Goal: Transaction & Acquisition: Purchase product/service

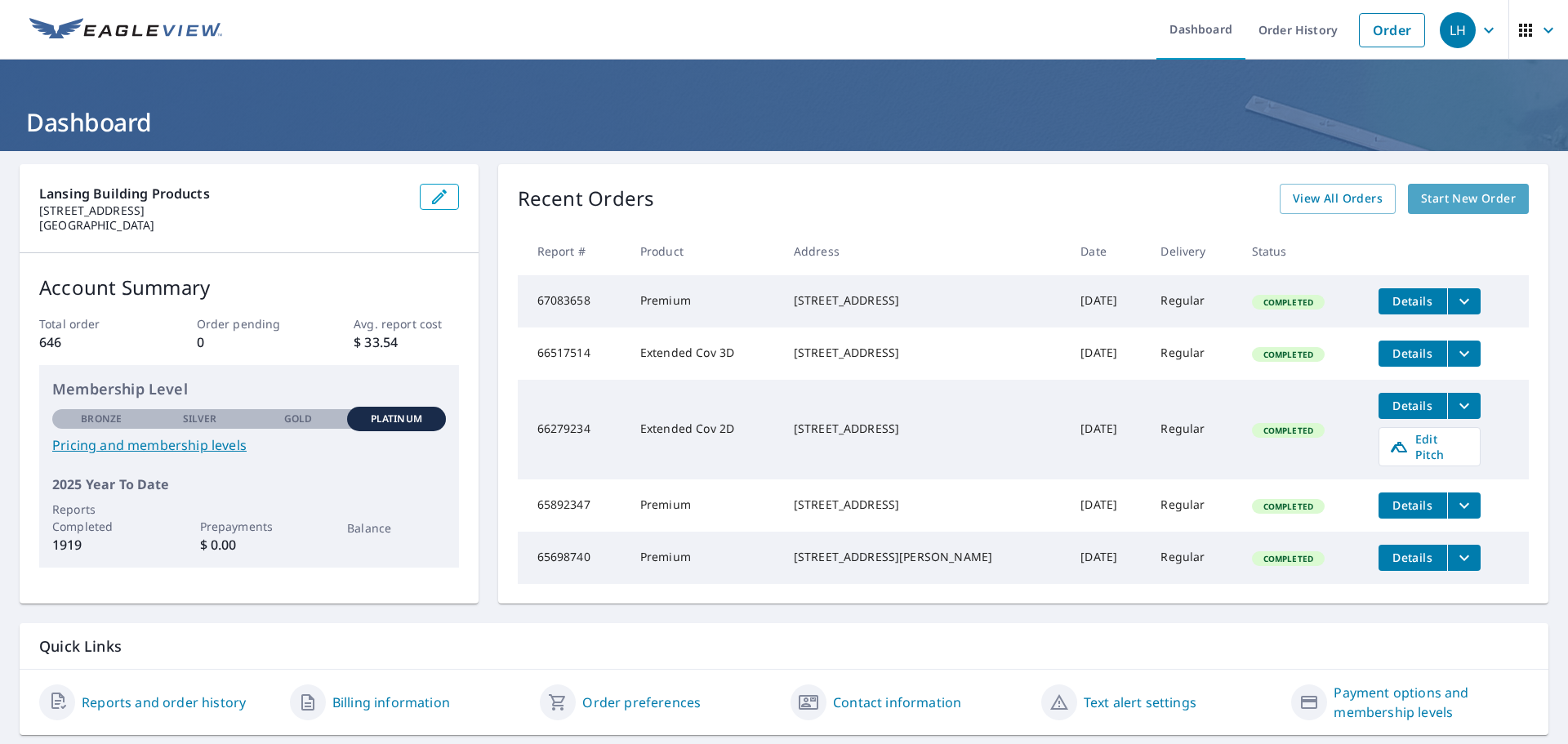
click at [1478, 205] on span "Start New Order" at bounding box center [1468, 199] width 95 height 20
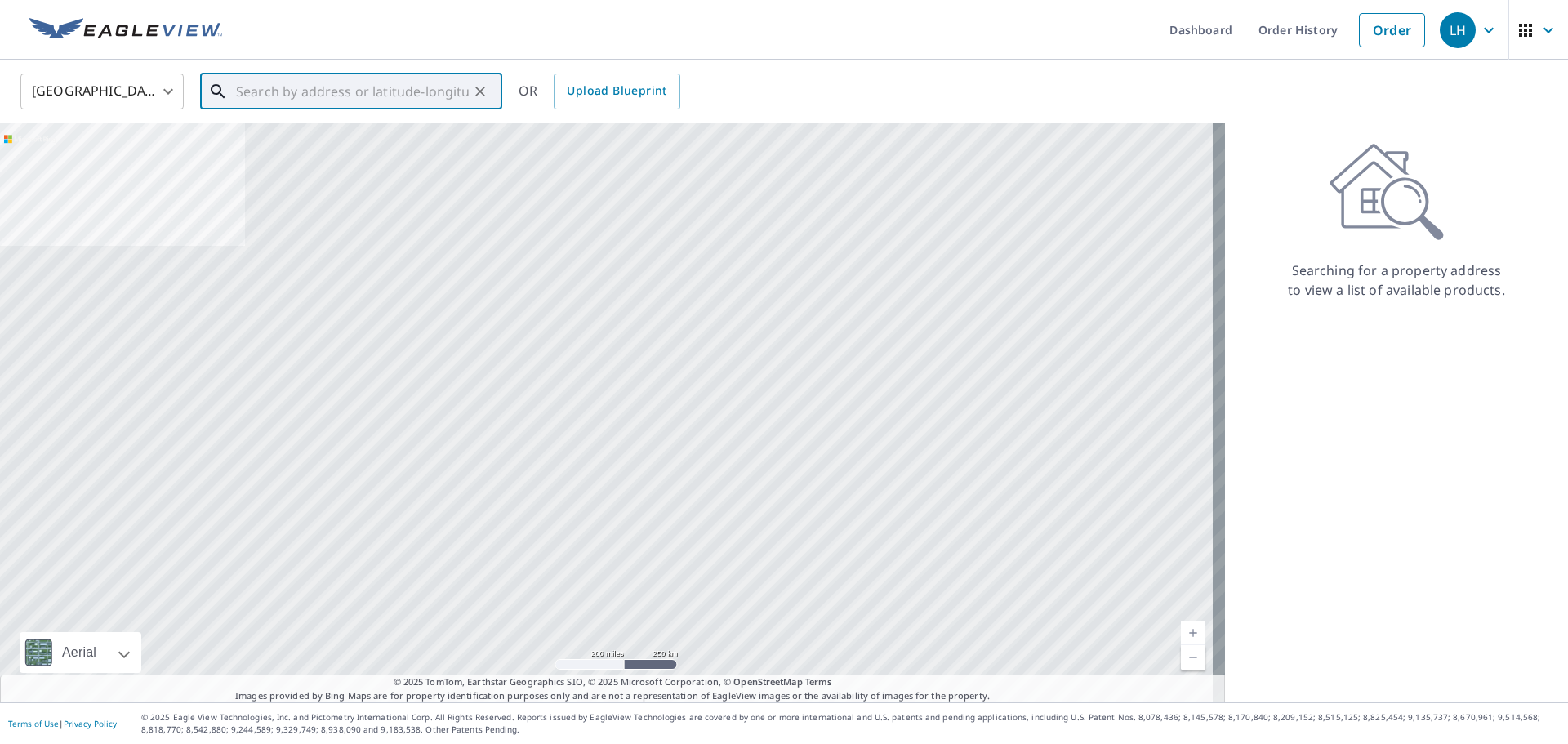
click at [346, 98] on input "text" at bounding box center [352, 91] width 233 height 45
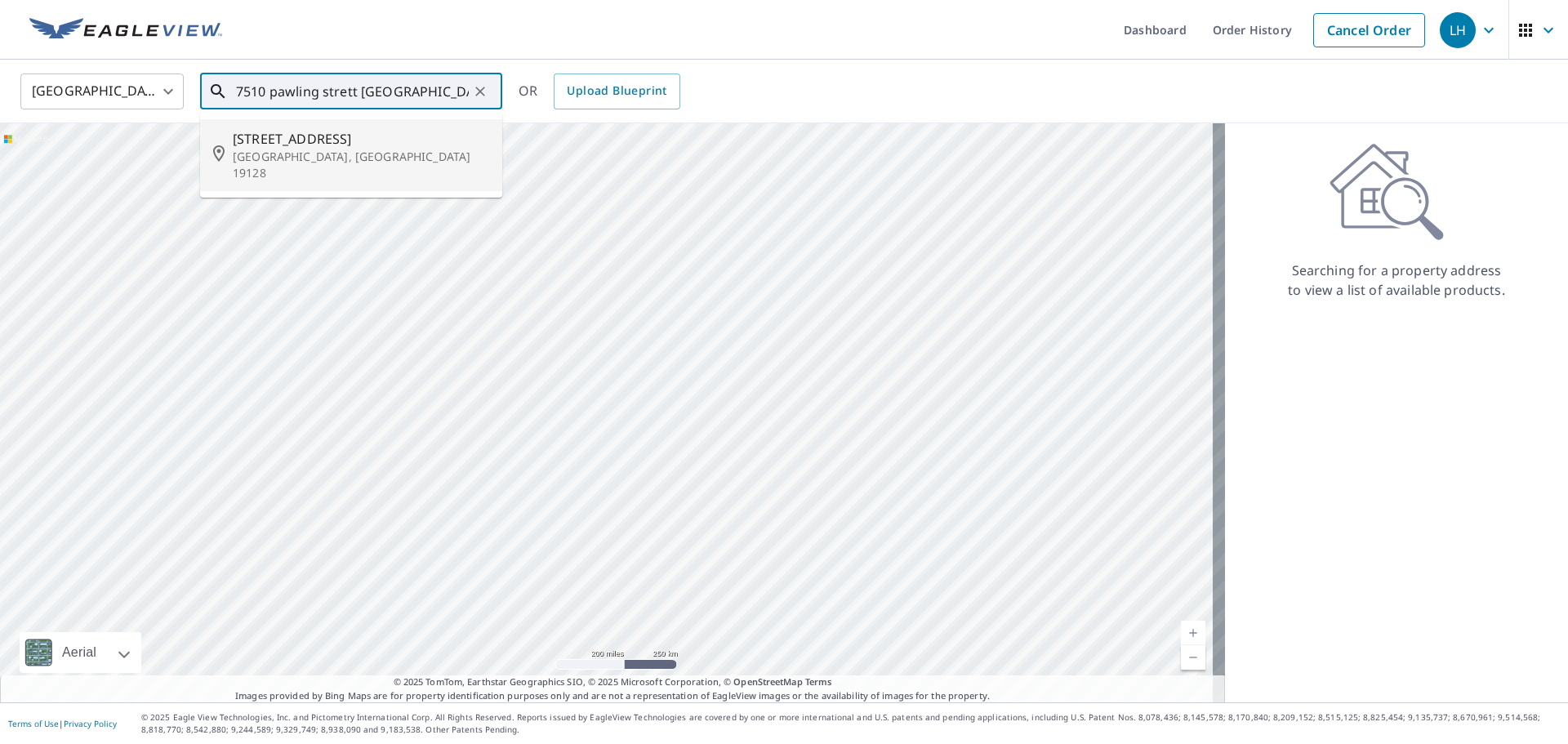
click at [327, 142] on span "[STREET_ADDRESS]" at bounding box center [360, 139] width 256 height 19
type input "[STREET_ADDRESS]"
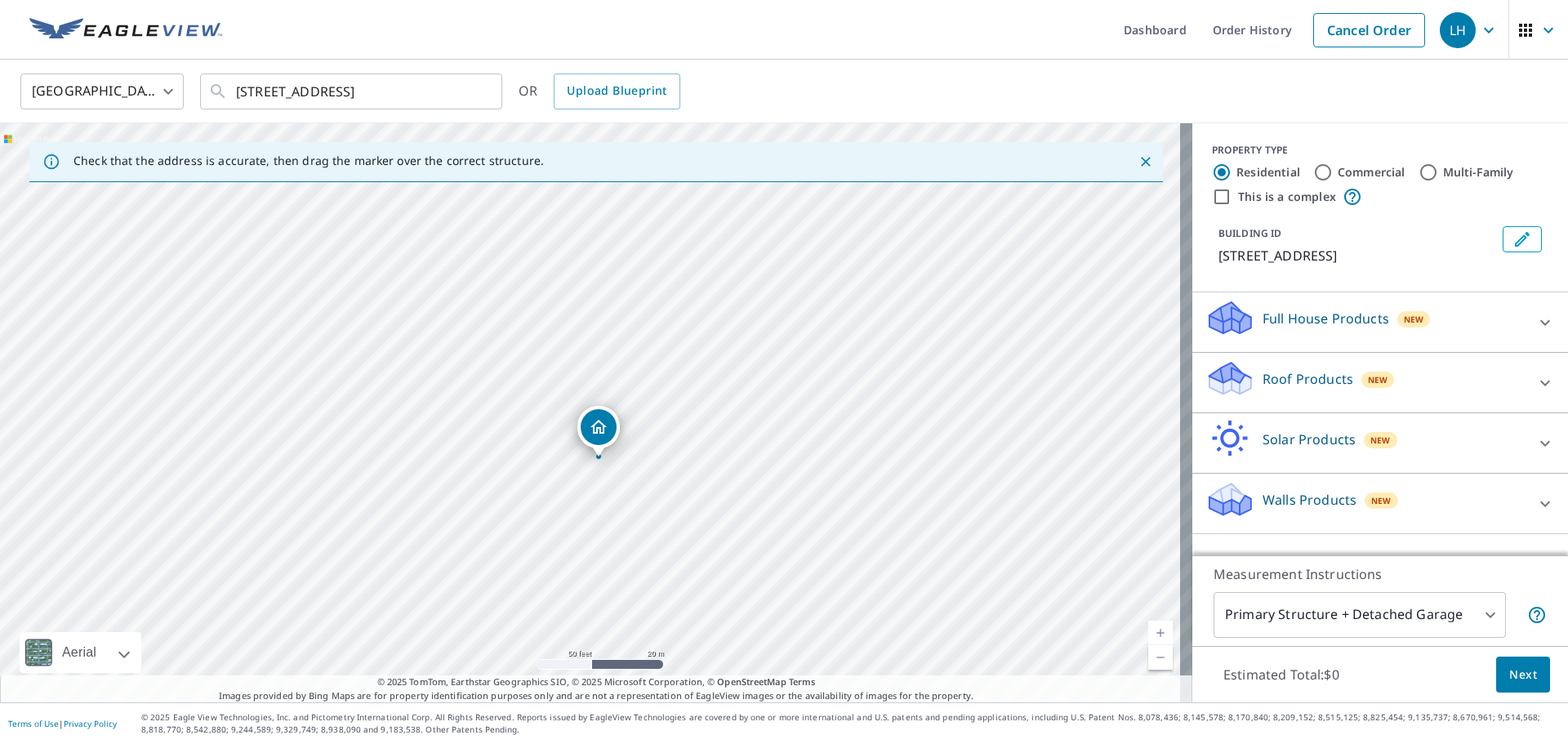
click at [1535, 390] on icon at bounding box center [1544, 383] width 19 height 19
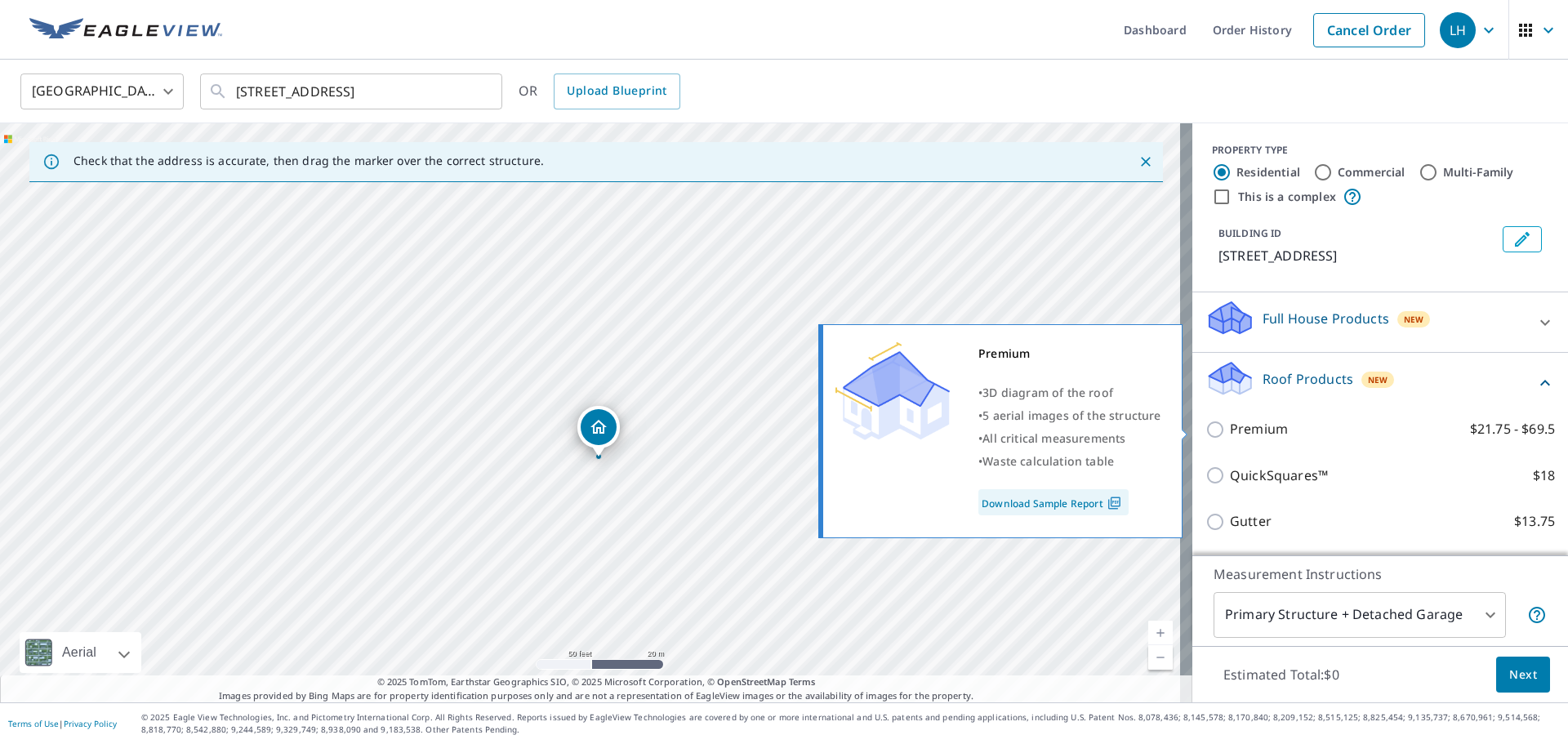
click at [1264, 420] on p "Premium" at bounding box center [1258, 429] width 58 height 20
click at [1230, 420] on input "Premium $21.75 - $69.5" at bounding box center [1217, 429] width 25 height 19
checkbox input "true"
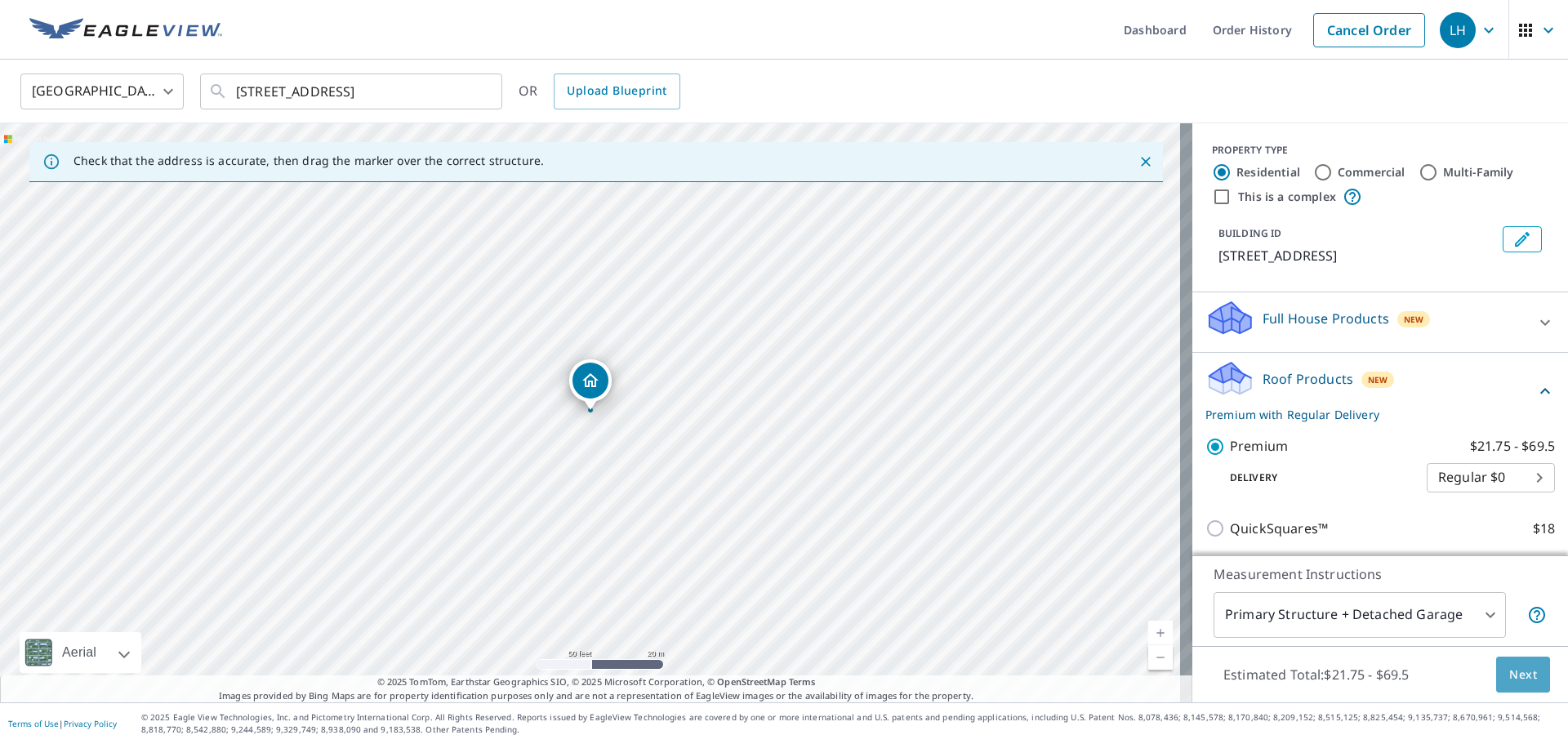
click at [1509, 677] on span "Next" at bounding box center [1523, 675] width 28 height 20
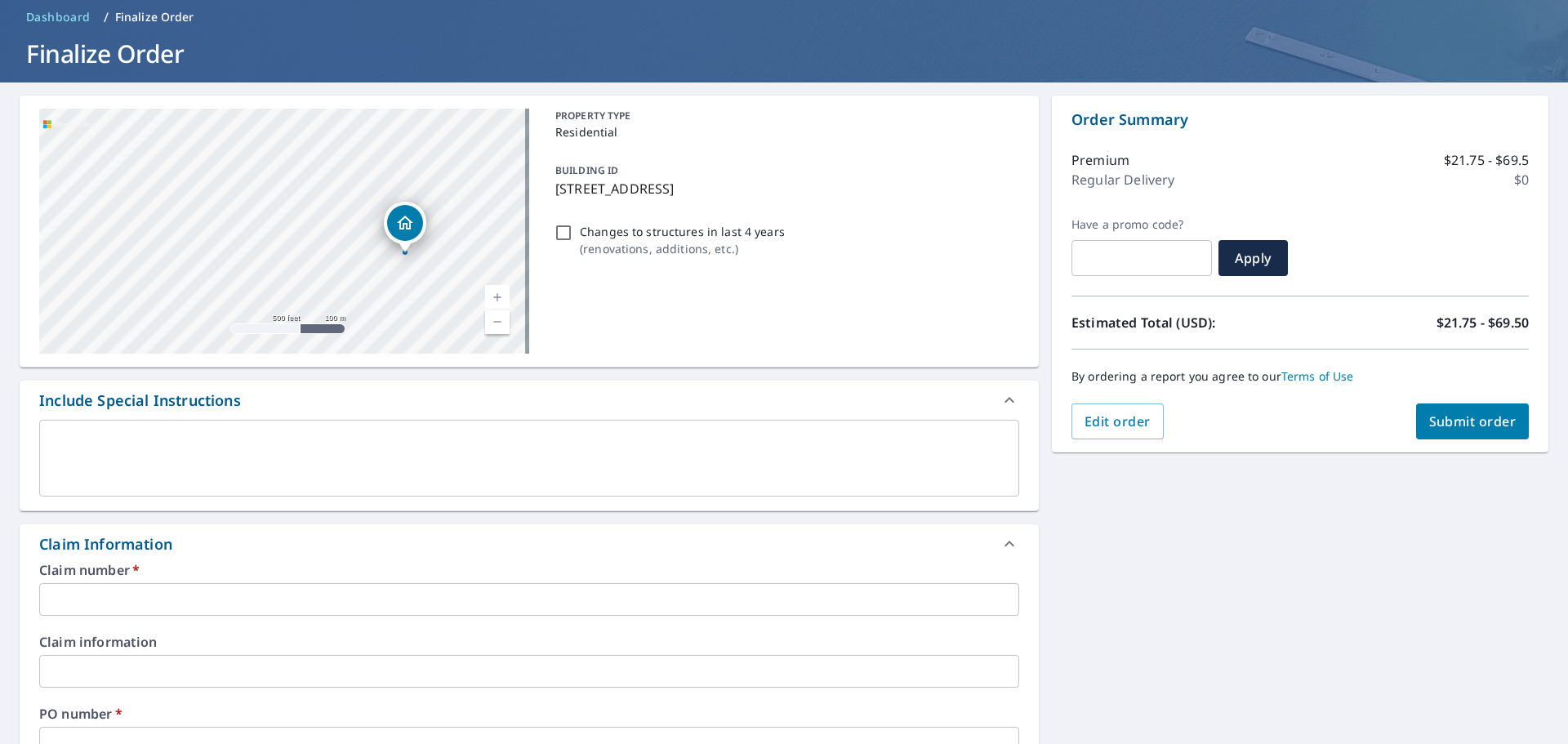
scroll to position [326, 0]
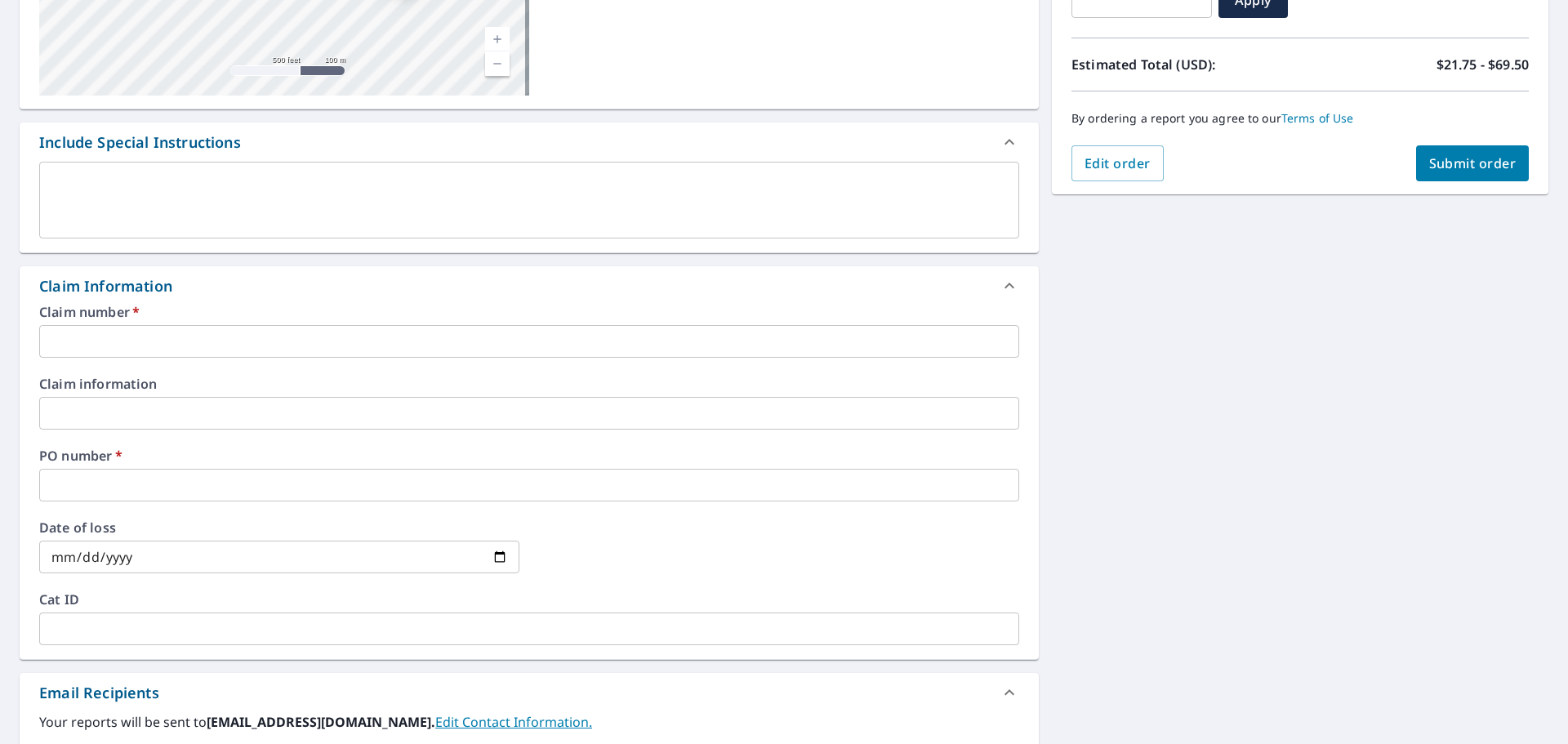
click at [213, 340] on input "text" at bounding box center [529, 341] width 979 height 32
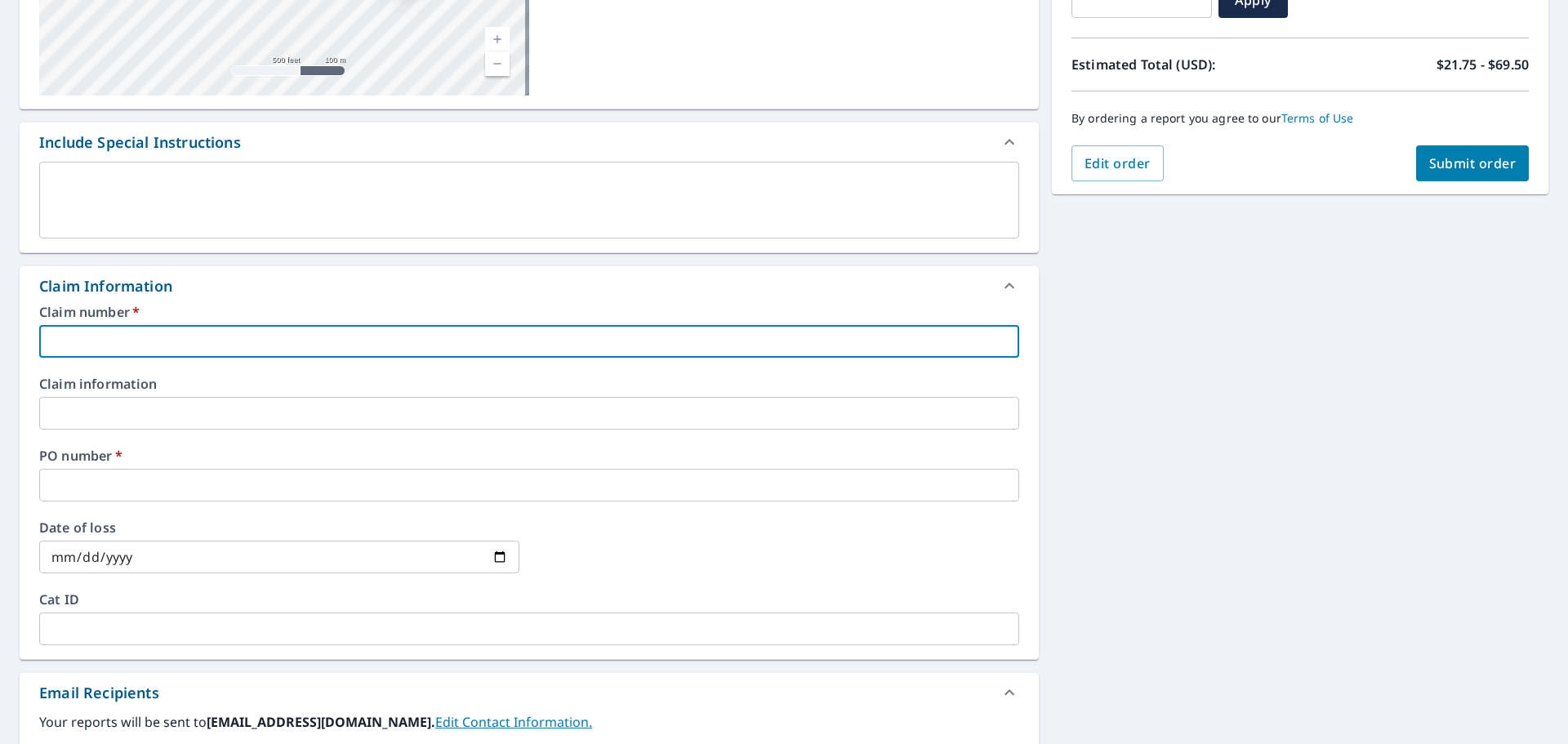
click at [215, 340] on input "text" at bounding box center [529, 341] width 979 height 32
paste input "1126557"
click at [310, 348] on input "1126557 AEB" at bounding box center [529, 341] width 979 height 32
paste input "Exterior Solutions LLC"
type input "1126557 AEB Exterior Solutions LLC"
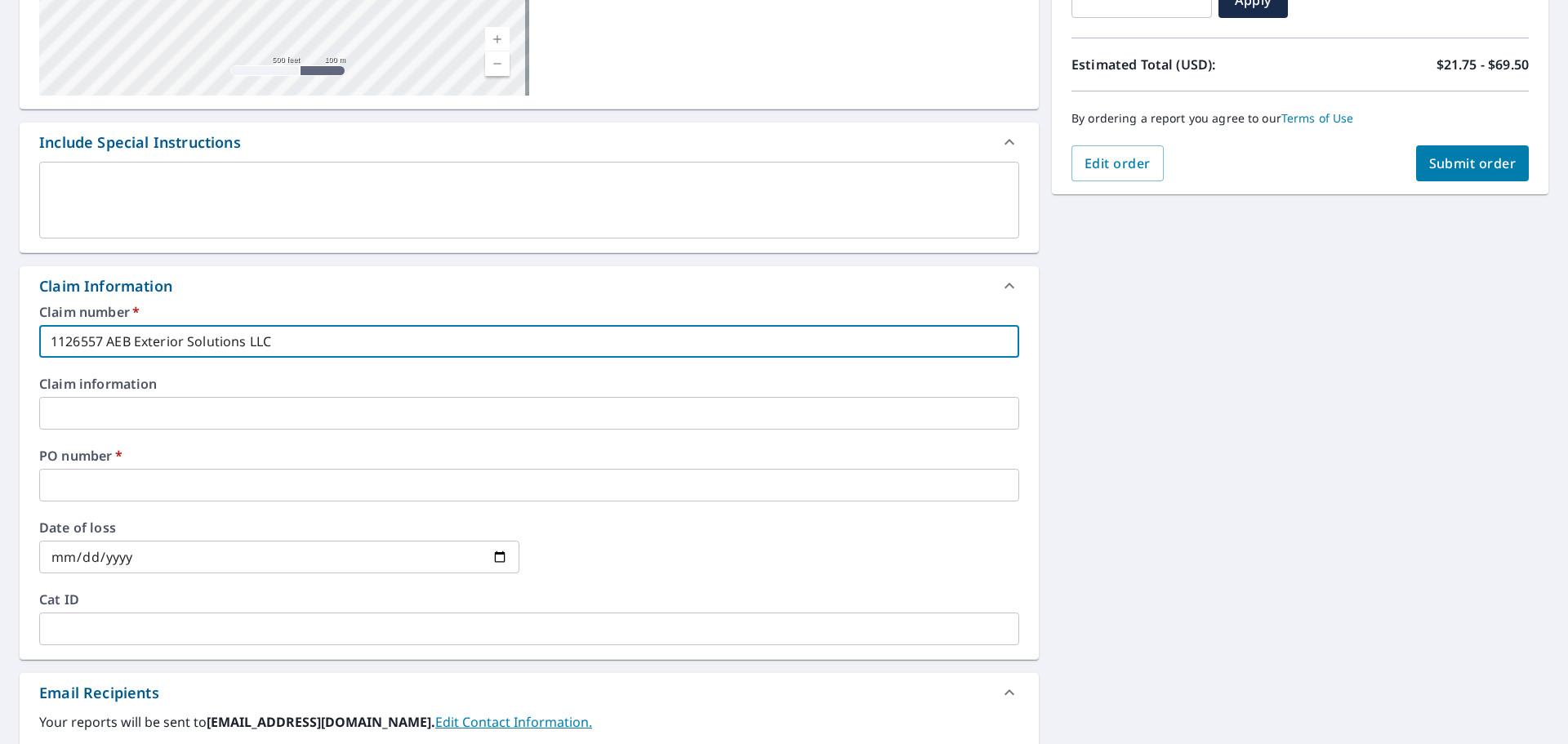
click at [233, 477] on input "text" at bounding box center [529, 484] width 979 height 32
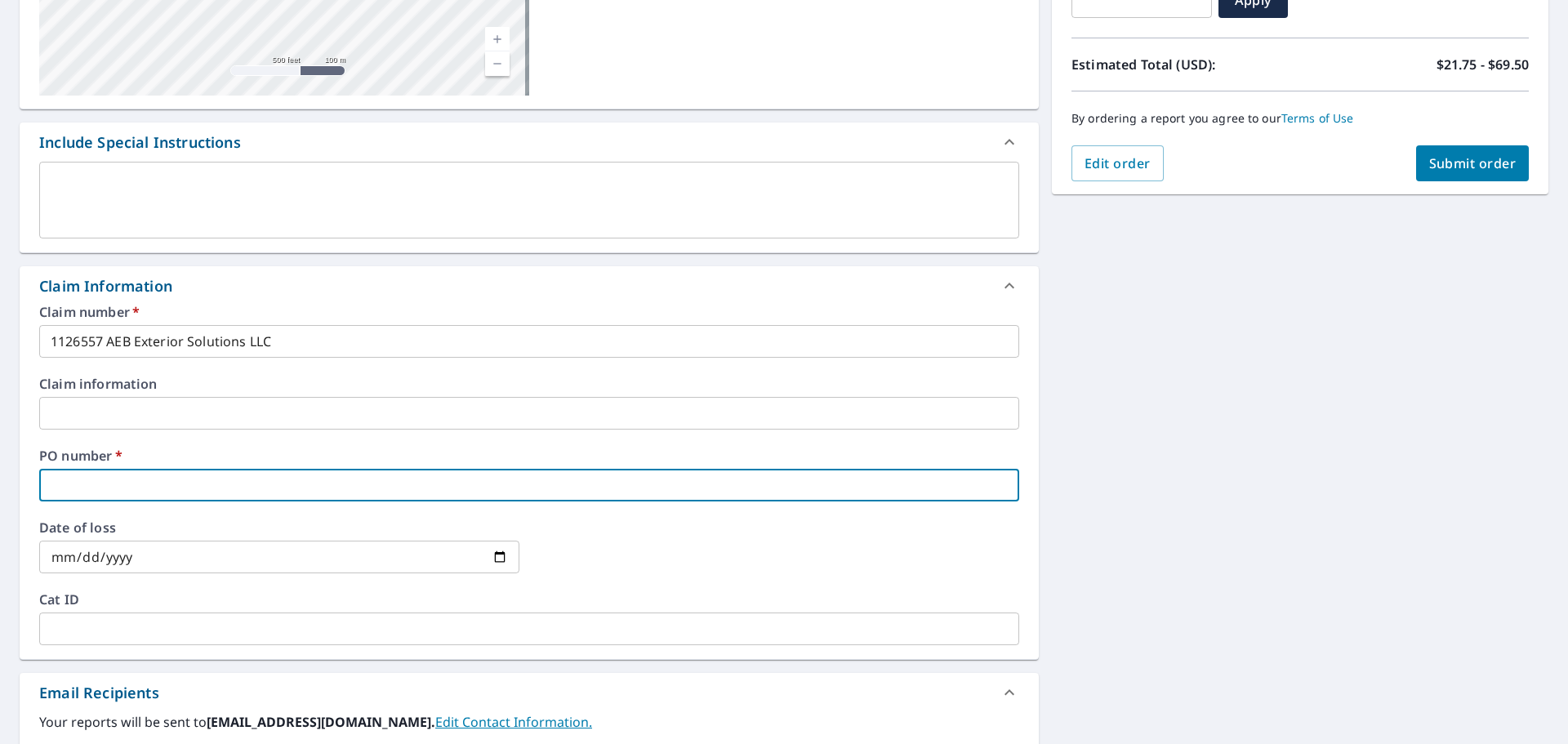
type input "[PERSON_NAME]"
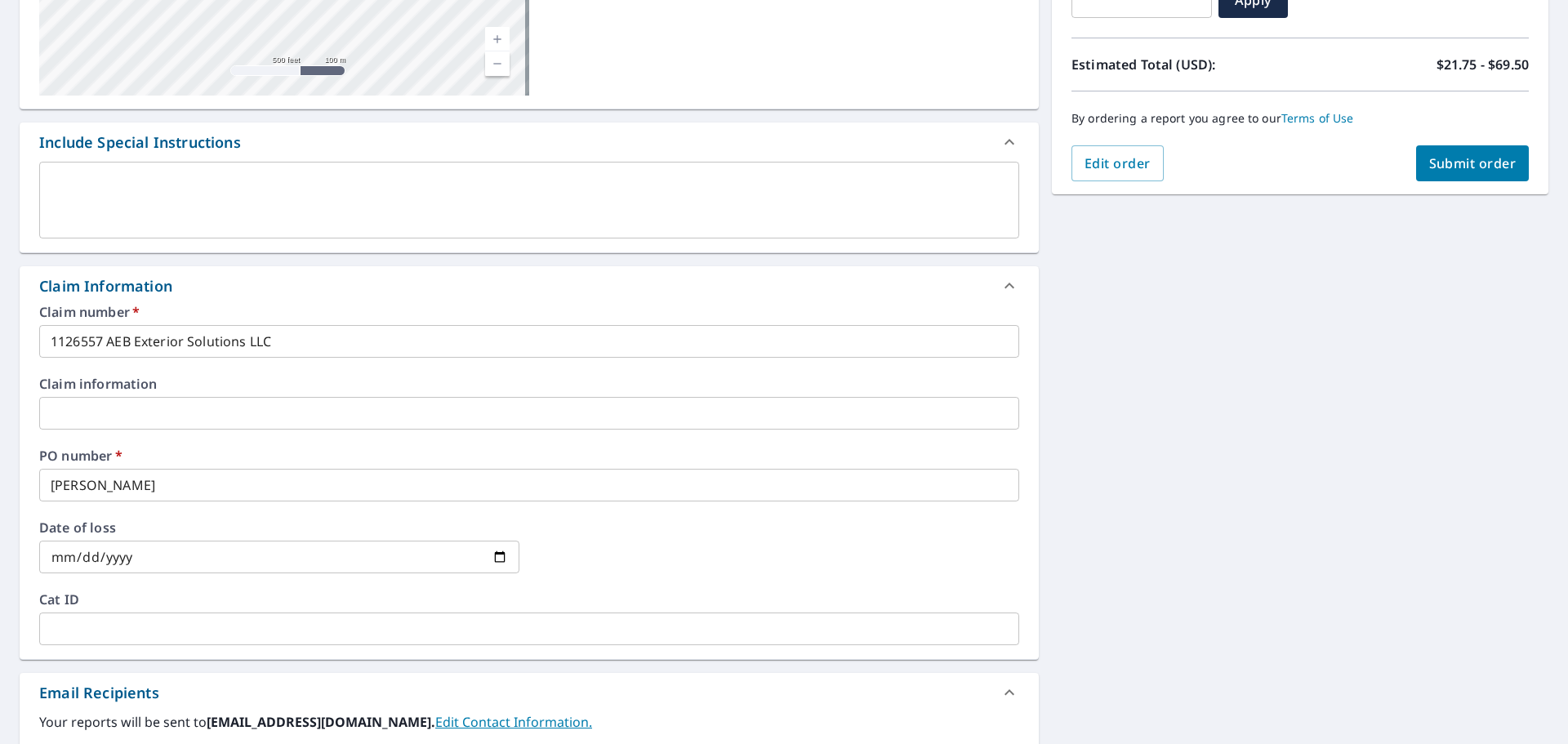
drag, startPoint x: 1033, startPoint y: 513, endPoint x: 1041, endPoint y: 503, distance: 12.8
click at [1034, 513] on div "[STREET_ADDRESS][GEOGRAPHIC_DATA][STREET_ADDRESS] A standard road map Aerial A …" at bounding box center [784, 423] width 1568 height 1198
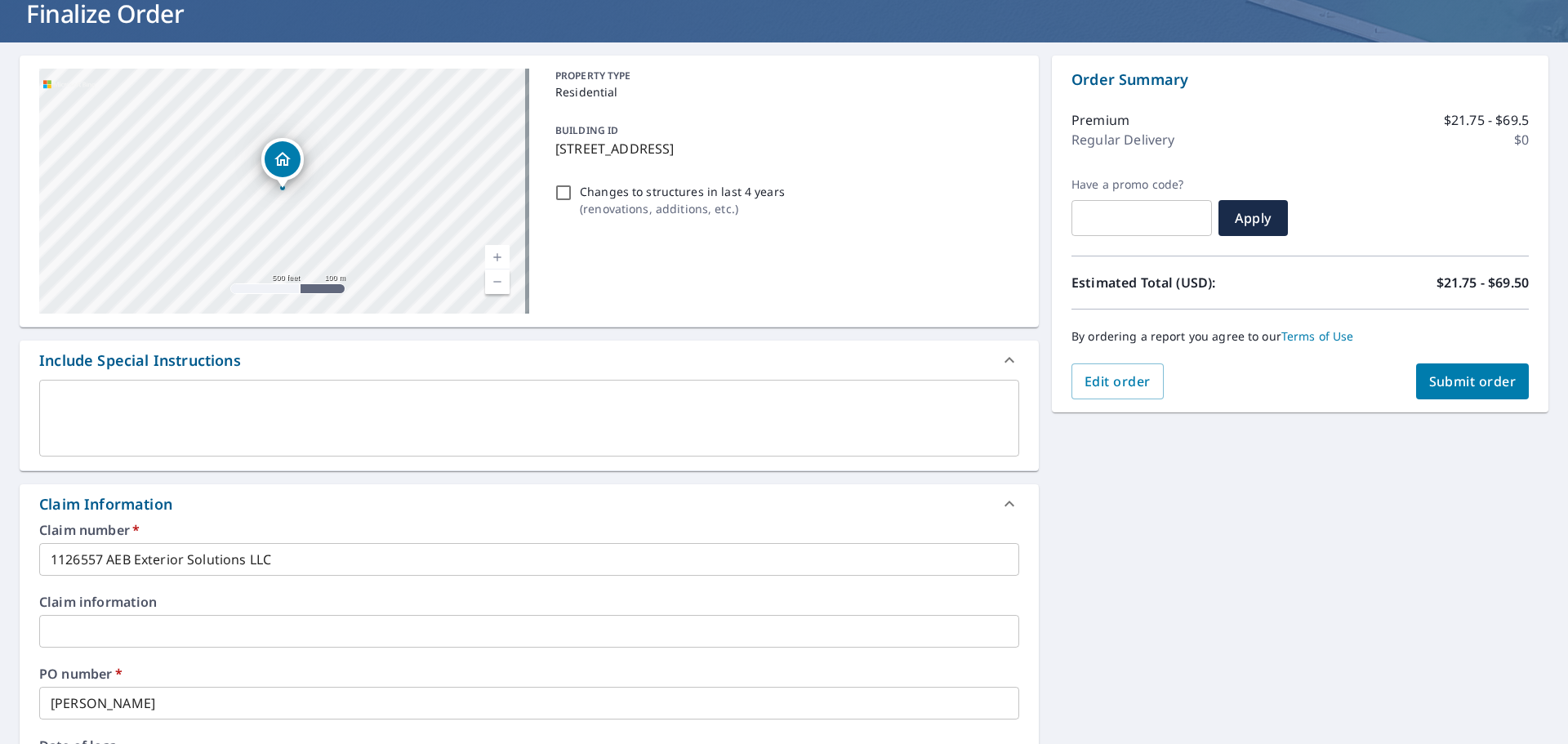
scroll to position [75, 0]
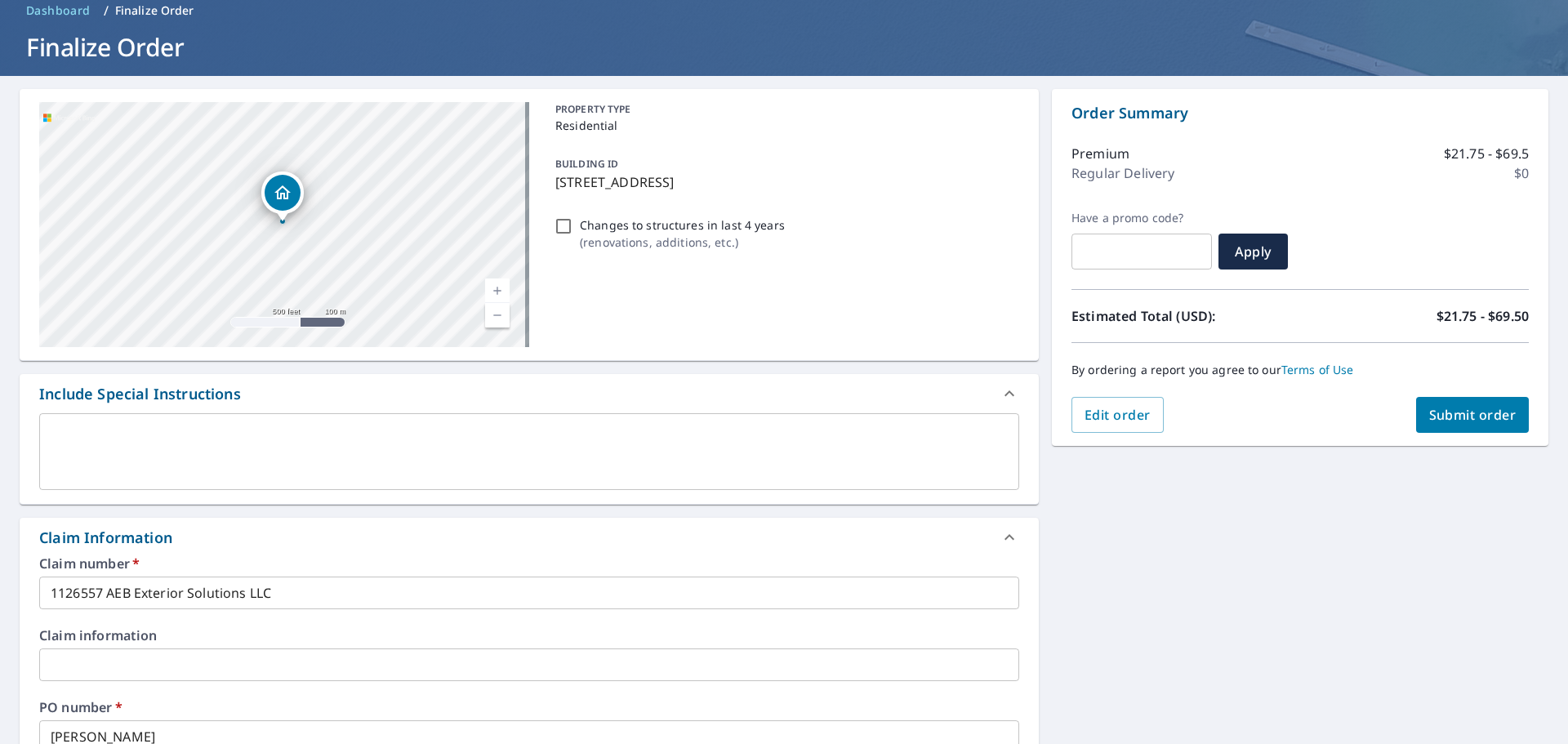
click at [1428, 415] on span "Submit order" at bounding box center [1472, 414] width 88 height 18
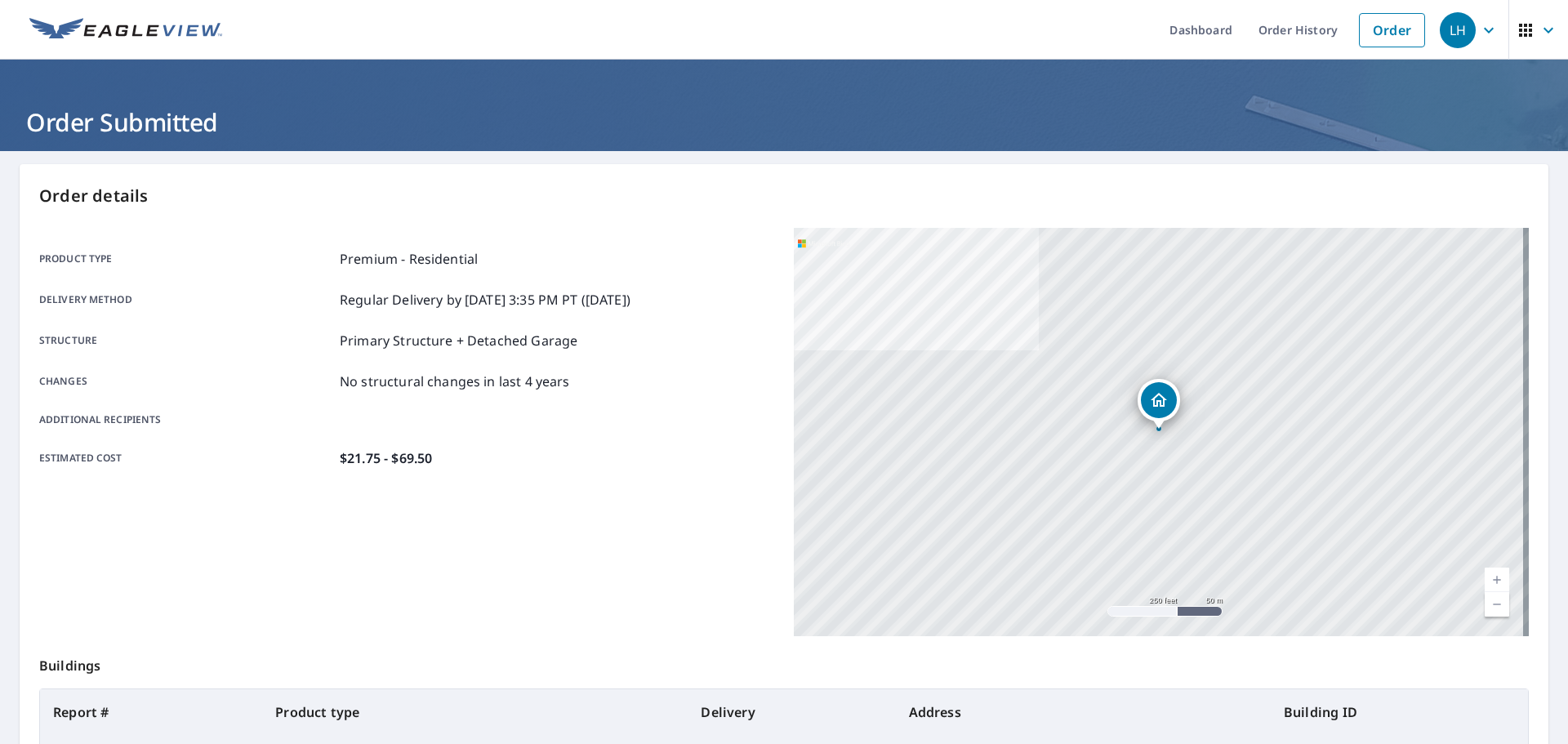
click at [661, 495] on div "Product type Premium - Residential Delivery method Regular Delivery by [DATE] 3…" at bounding box center [406, 433] width 735 height 409
